Goal: Information Seeking & Learning: Learn about a topic

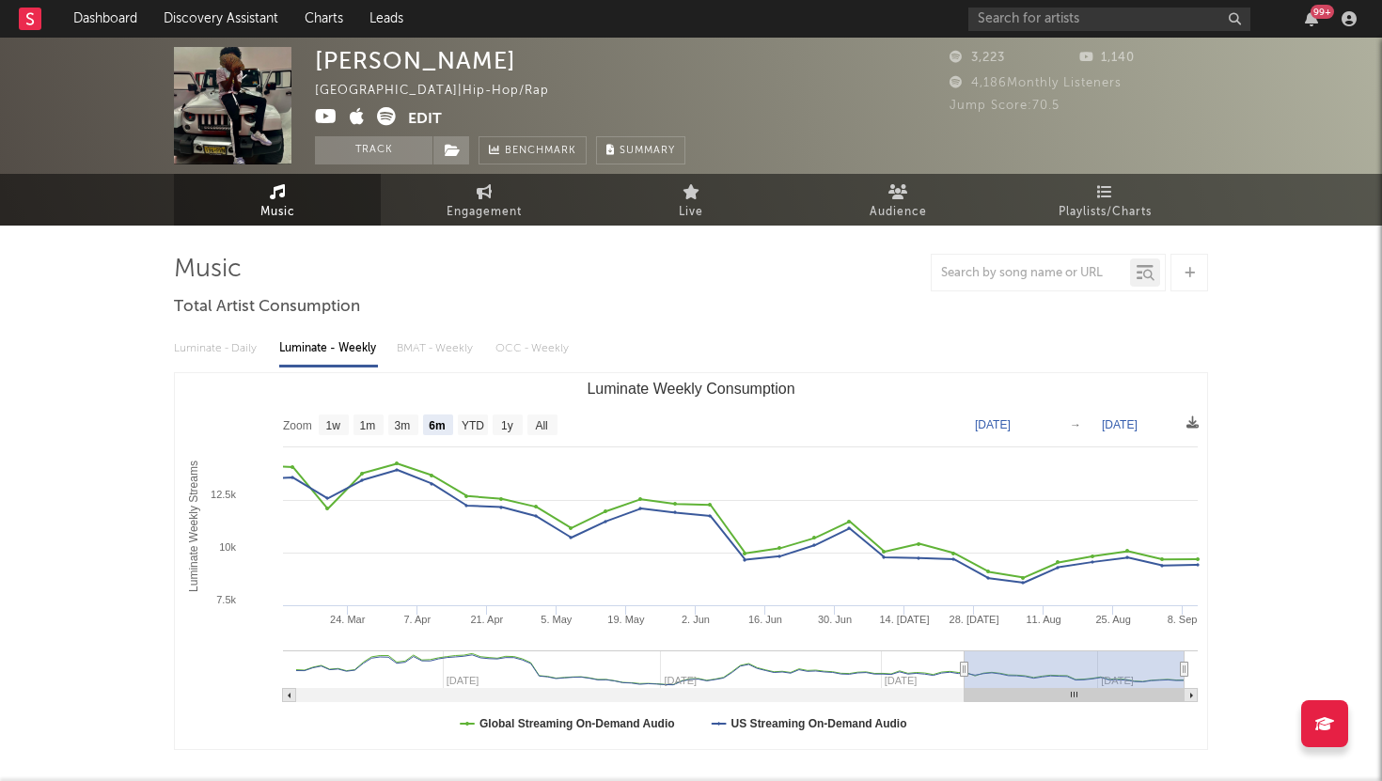
select select "6m"
click at [1070, 20] on input "text" at bounding box center [1109, 20] width 282 height 24
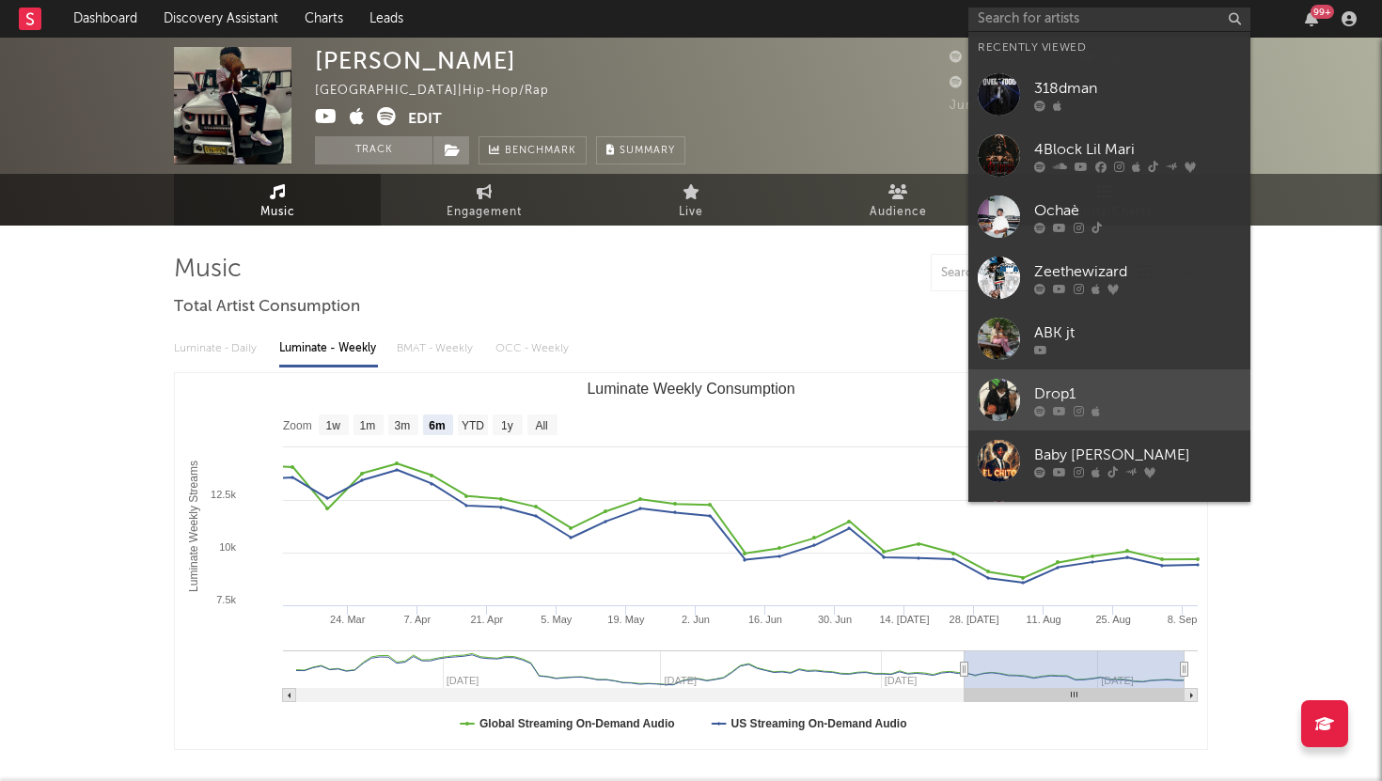
click at [1061, 380] on link "Drop1" at bounding box center [1109, 399] width 282 height 61
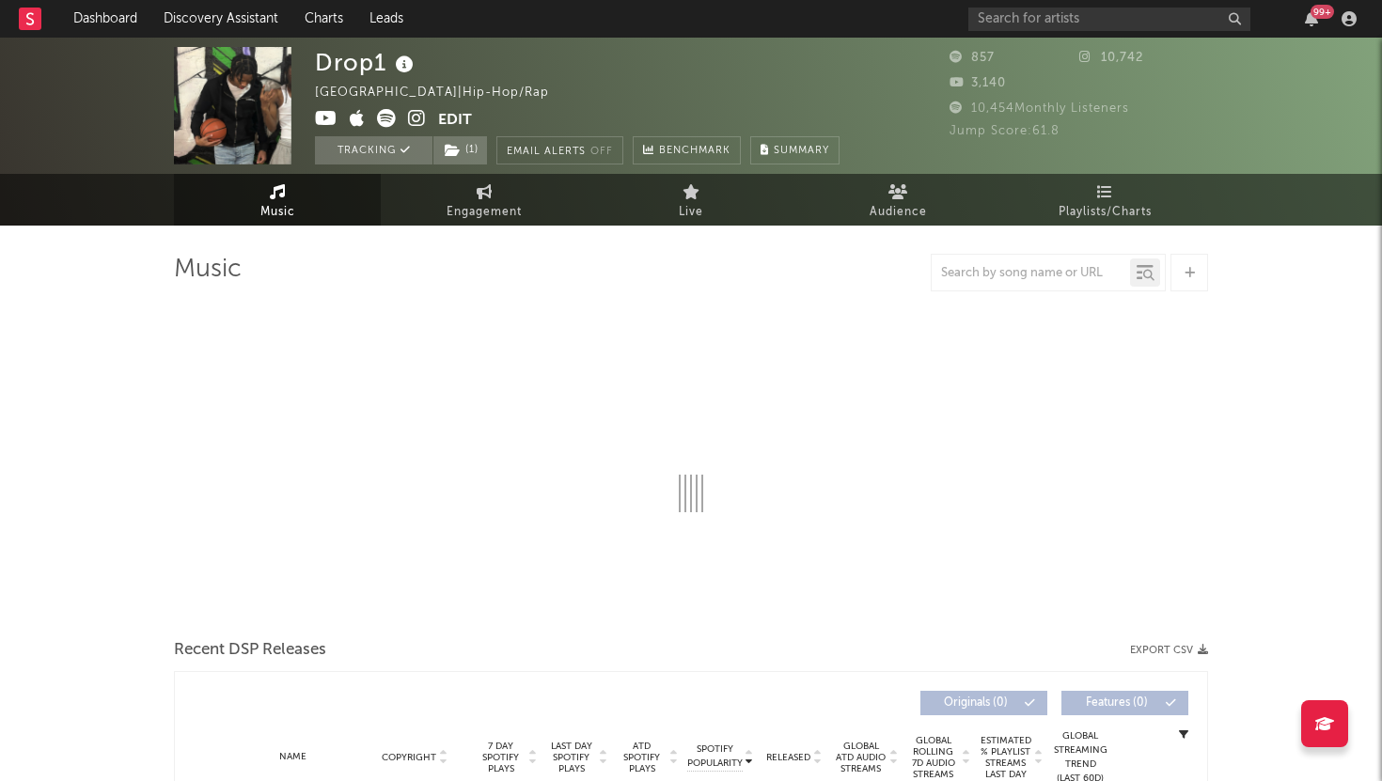
select select "1w"
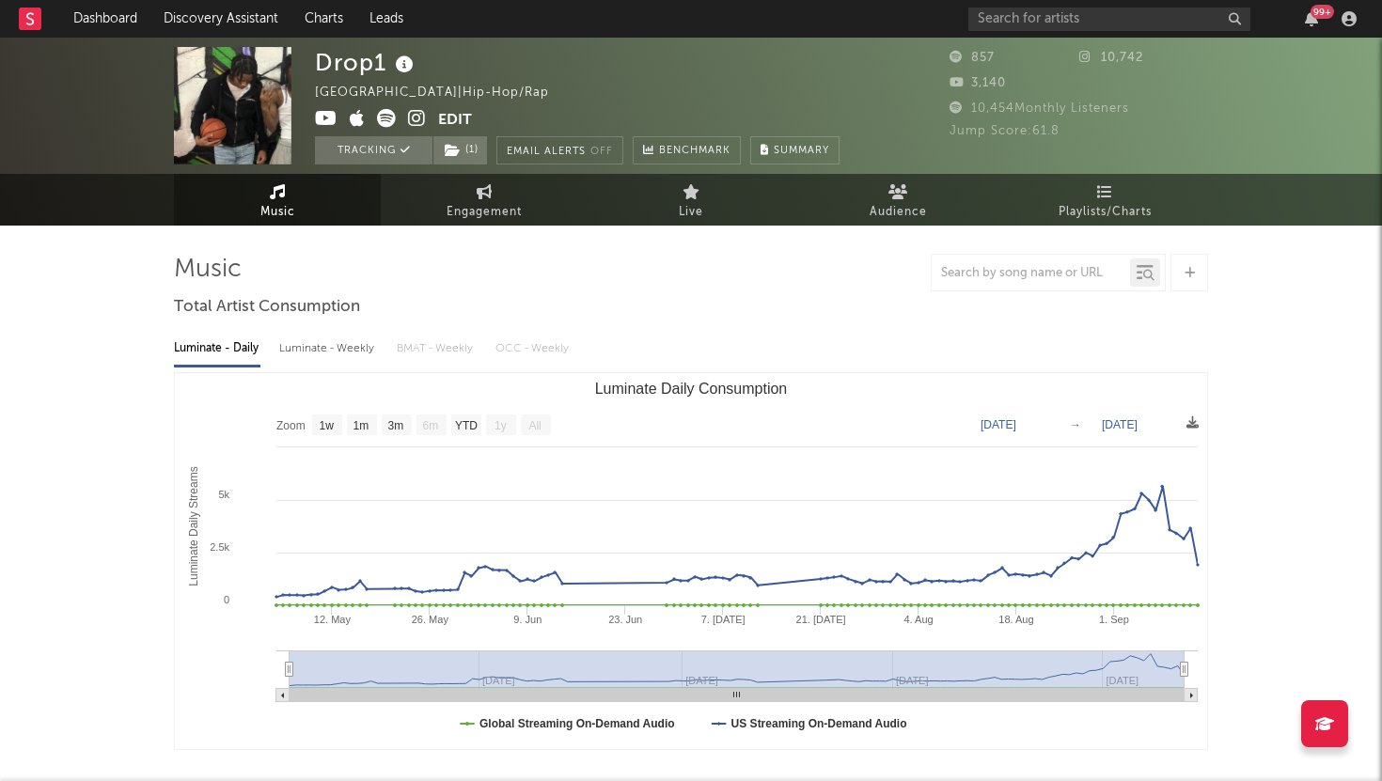
click at [324, 345] on div "Luminate - Weekly" at bounding box center [328, 349] width 99 height 32
select select "6m"
